Goal: Find specific page/section

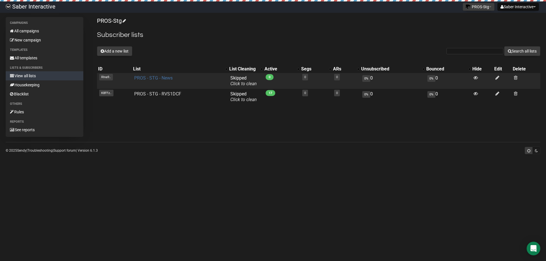
click at [151, 79] on link "PROS - STG - News" at bounding box center [153, 77] width 38 height 5
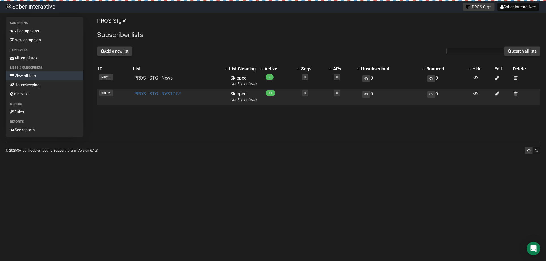
click at [158, 95] on link "PROS - STG - RVS1DCF" at bounding box center [157, 93] width 47 height 5
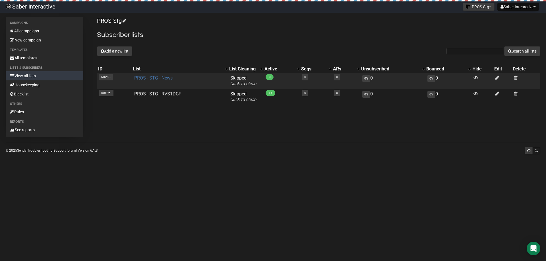
click at [165, 76] on link "PROS - STG - News" at bounding box center [153, 77] width 38 height 5
